Goal: Information Seeking & Learning: Learn about a topic

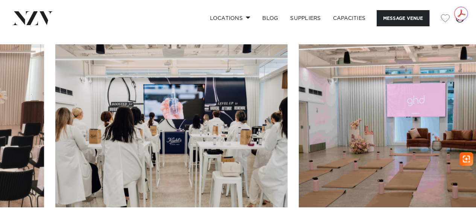
scroll to position [677, 0]
